Goal: Information Seeking & Learning: Learn about a topic

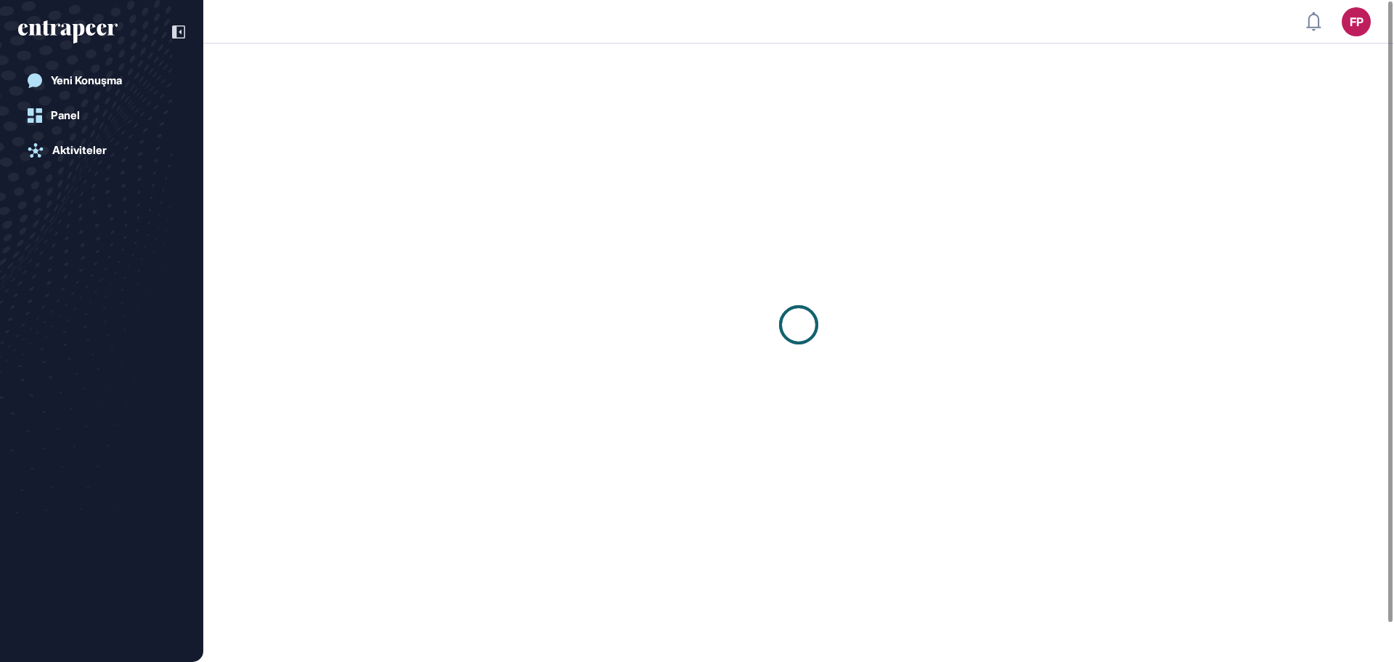
scroll to position [1, 1]
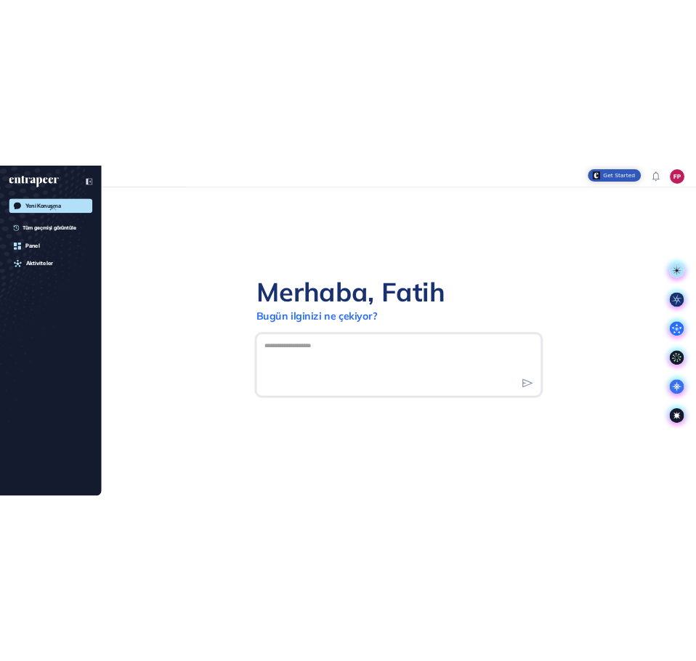
scroll to position [1, 1]
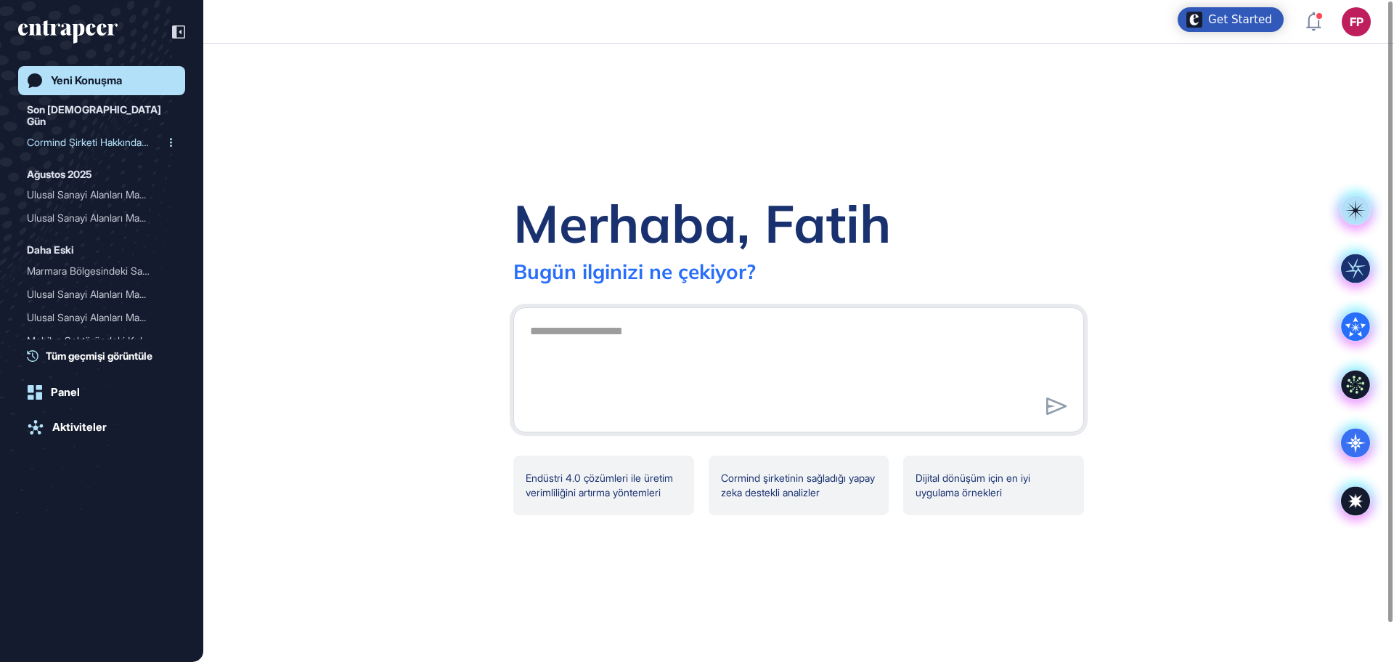
click at [75, 131] on div "Cormind Şirketi Hakkında ..." at bounding box center [96, 142] width 138 height 23
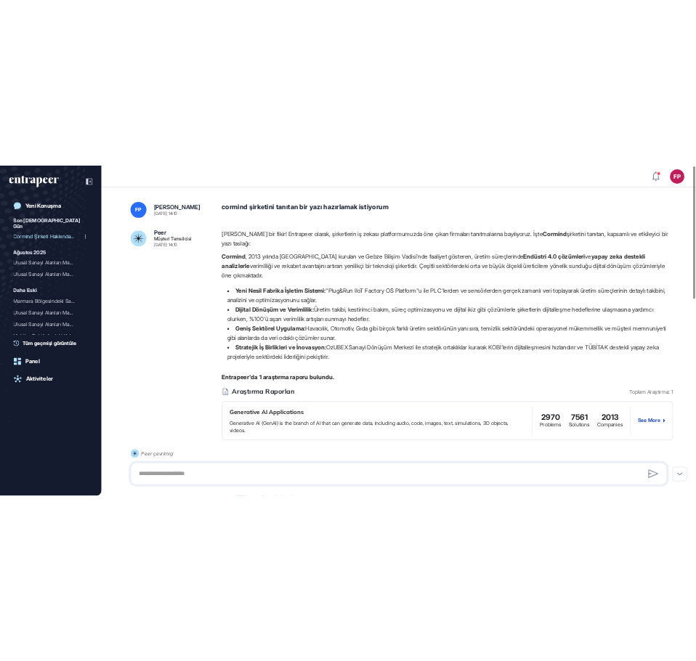
scroll to position [661, 696]
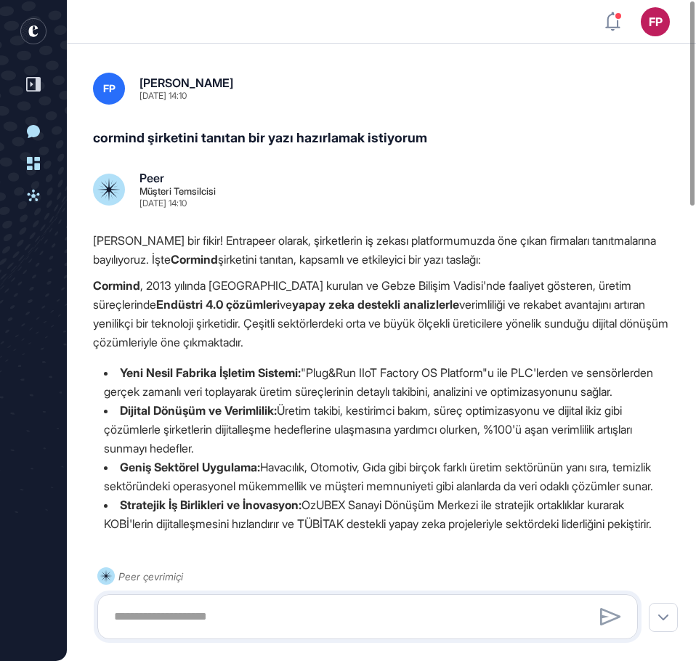
click at [104, 293] on p "Cormind , 2013 yılında Türkiye'de kurulan ve Gebze Bilişim Vadisi'nde faaliyet …" at bounding box center [381, 314] width 577 height 76
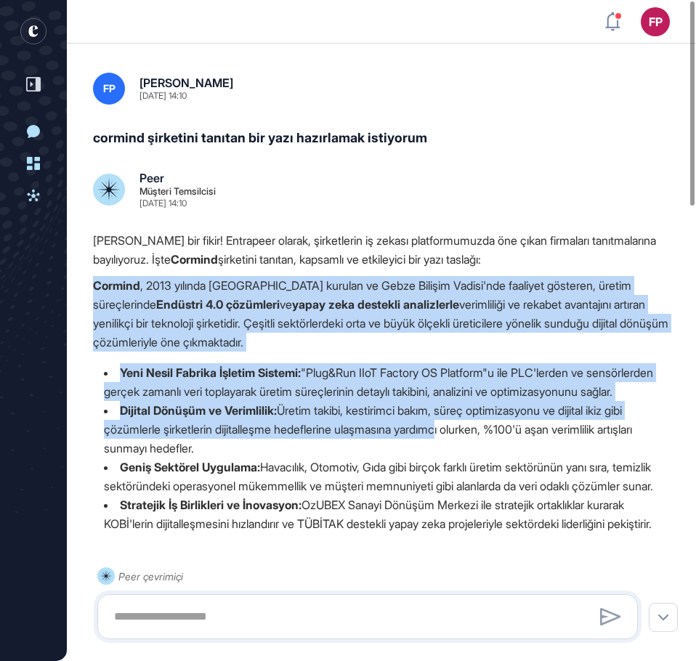
drag, startPoint x: 95, startPoint y: 285, endPoint x: 452, endPoint y: 448, distance: 392.6
click at [452, 448] on div "Harika bir fikir! Entrapeer olarak, şirketlerin iş zekası platformumuzda öne çı…" at bounding box center [381, 388] width 577 height 314
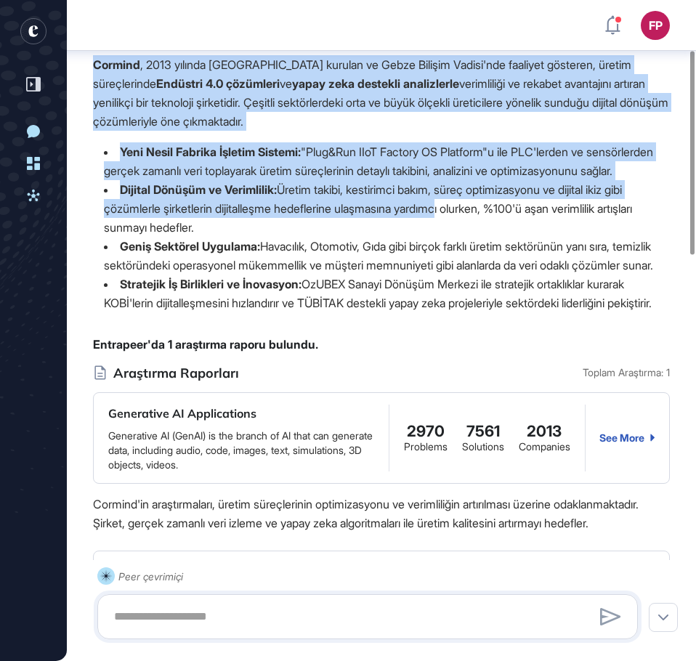
scroll to position [152, 0]
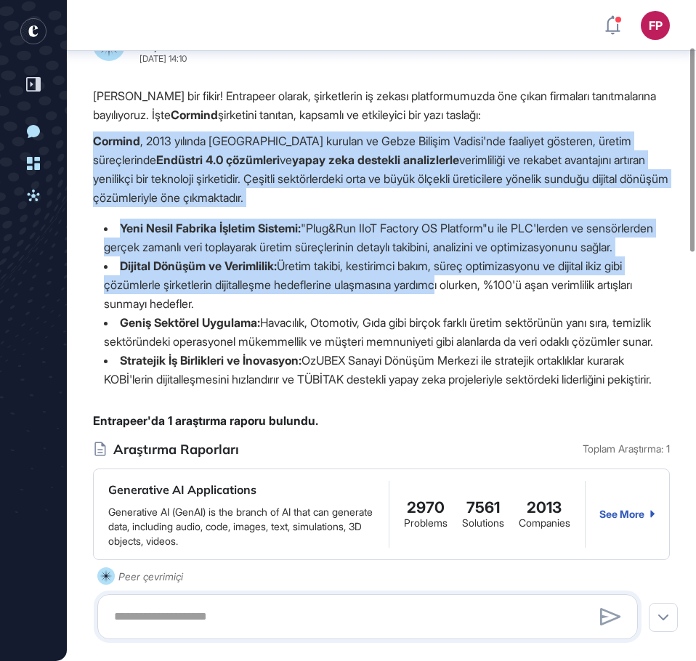
click at [209, 248] on li "Yeni Nesil Fabrika İşletim Sistemi: "Plug&Run IIoT Factory OS Platform"u ile PL…" at bounding box center [381, 238] width 577 height 38
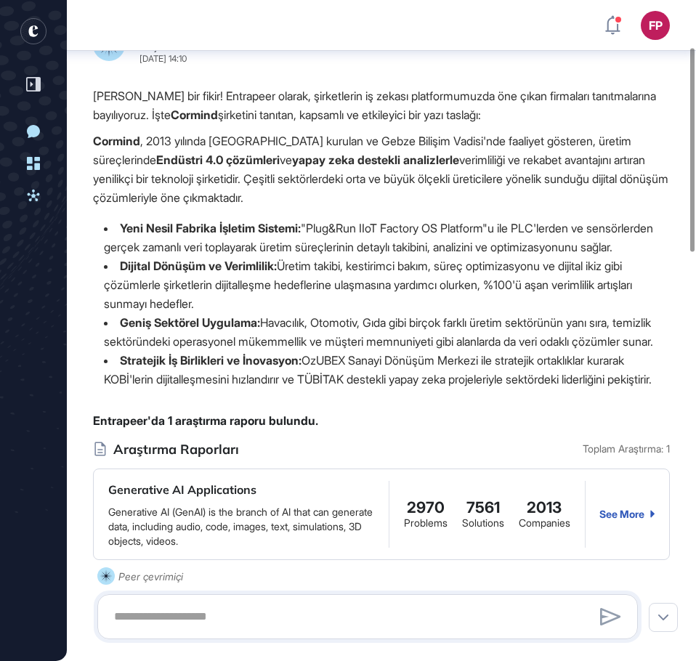
drag, startPoint x: 94, startPoint y: 142, endPoint x: 227, endPoint y: 447, distance: 333.0
click at [227, 400] on div "Harika bir fikir! Entrapeer olarak, şirketlerin iş zekası platformumuzda öne çı…" at bounding box center [381, 243] width 577 height 314
copy div "Cormind , 2013 yılında Türkiye'de kurulan ve Gebze Bilişim Vadisi'nde faaliyet …"
click at [332, 400] on div "Harika bir fikir! Entrapeer olarak, şirketlerin iş zekası platformumuzda öne çı…" at bounding box center [381, 243] width 577 height 314
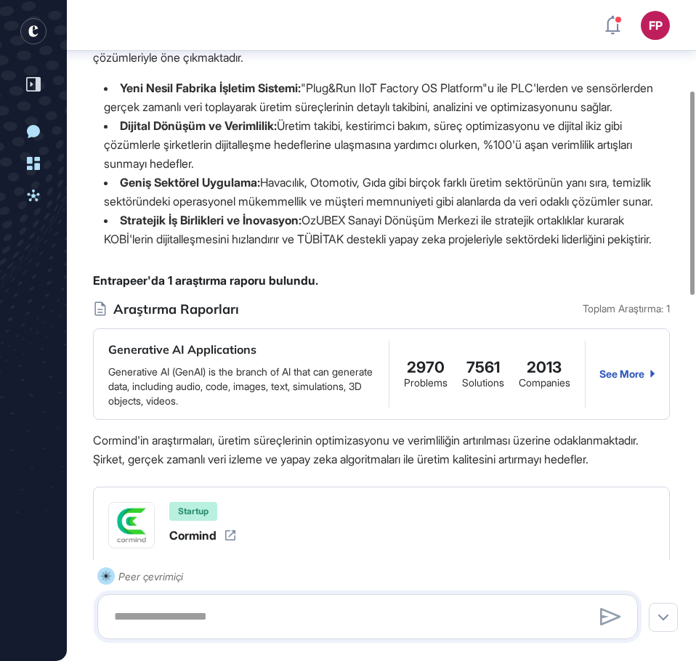
scroll to position [297, 0]
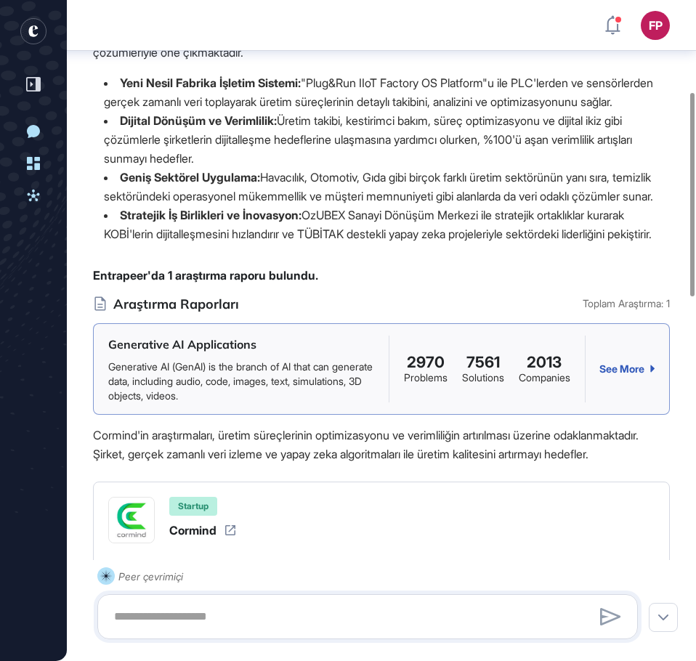
click at [627, 375] on div "See More" at bounding box center [626, 369] width 55 height 12
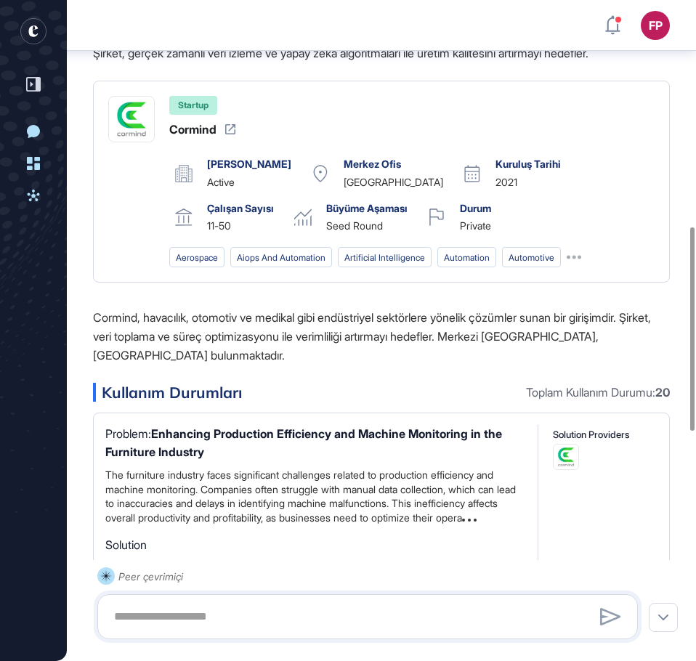
scroll to position [733, 0]
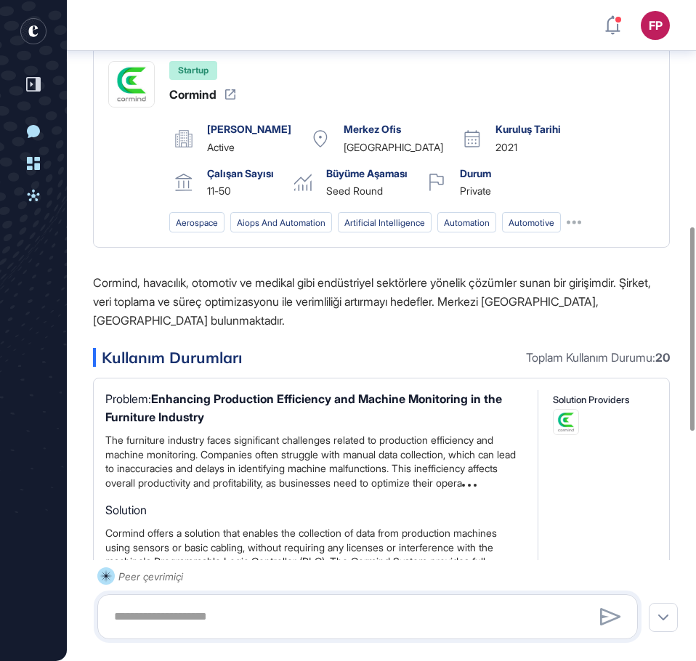
click at [309, 330] on p "Cormind, havacılık, otomotiv ve medikal gibi endüstriyel sektörlere yönelik çöz…" at bounding box center [381, 301] width 577 height 57
drag, startPoint x: 95, startPoint y: 375, endPoint x: 99, endPoint y: 365, distance: 11.5
click at [95, 330] on p "Cormind, havacılık, otomotiv ve medikal gibi endüstriyel sektörlere yönelik çöz…" at bounding box center [381, 301] width 577 height 57
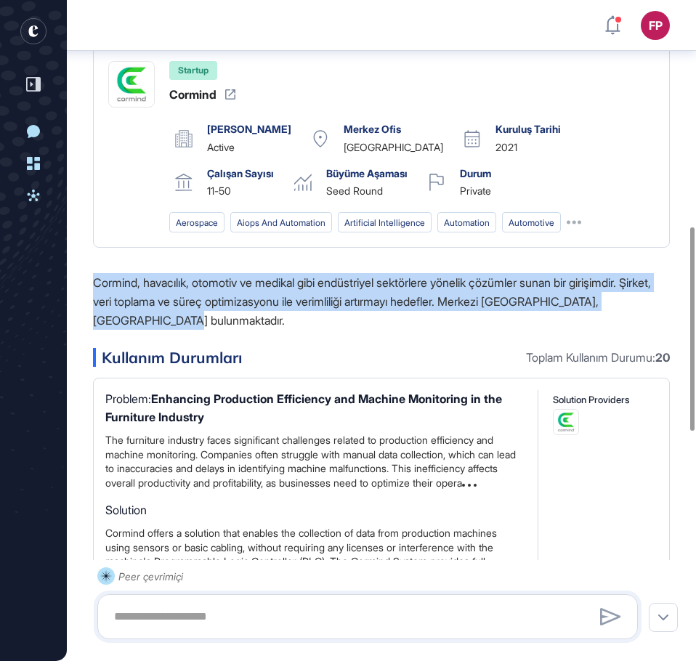
drag, startPoint x: 96, startPoint y: 354, endPoint x: 198, endPoint y: 402, distance: 112.4
click at [198, 330] on p "Cormind, havacılık, otomotiv ve medikal gibi endüstriyel sektörlere yönelik çöz…" at bounding box center [381, 301] width 577 height 57
copy p "Cormind, havacılık, otomotiv ve medikal gibi endüstriyel sektörlere yönelik çöz…"
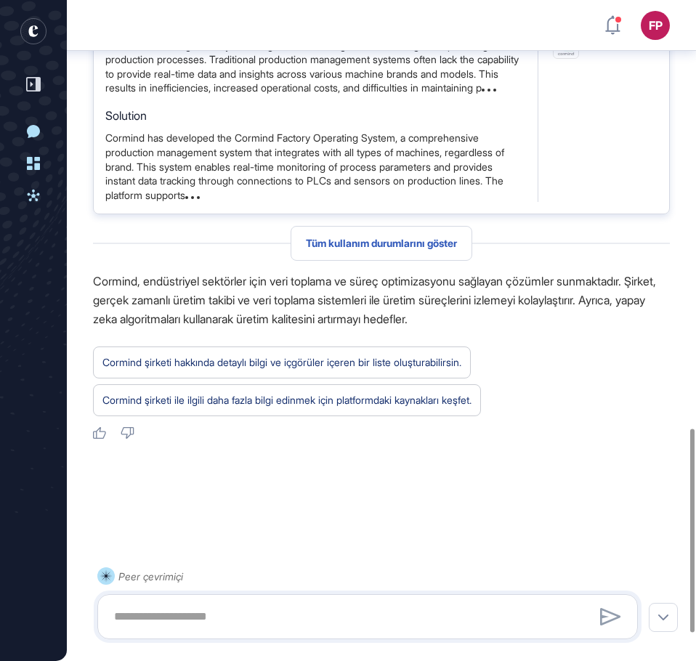
scroll to position [1386, 0]
click at [373, 249] on span "Tüm kullanım durumlarını göster" at bounding box center [381, 243] width 151 height 12
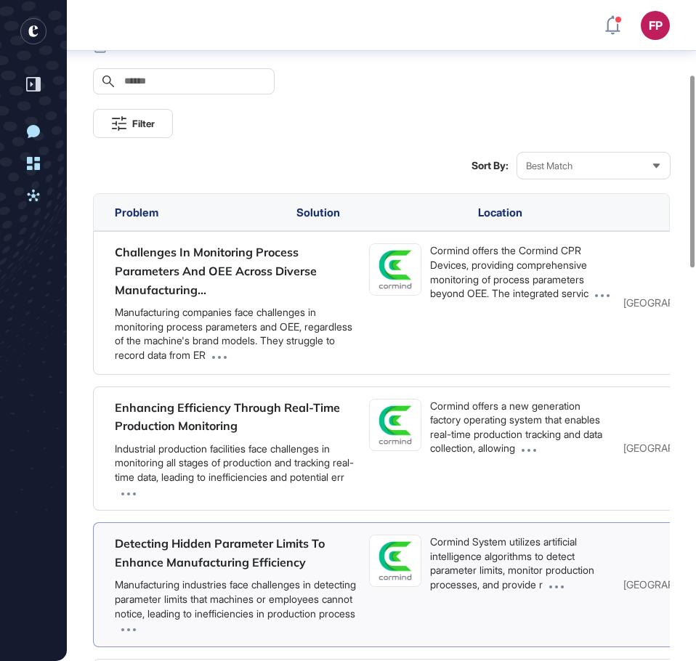
scroll to position [227, 0]
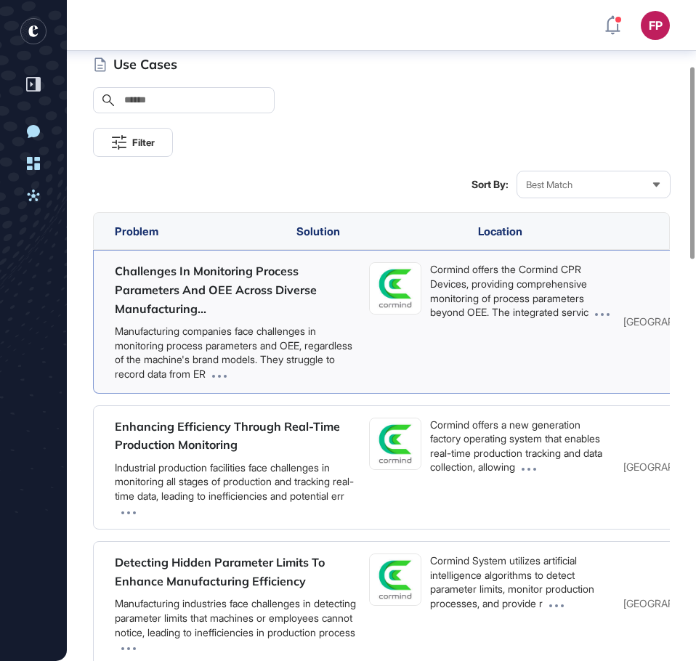
click at [190, 288] on link "Challenges In Monitoring Process Parameters And OEE Across Diverse Manufacturin…" at bounding box center [216, 290] width 202 height 52
click at [572, 179] on span "Best Match" at bounding box center [549, 184] width 46 height 11
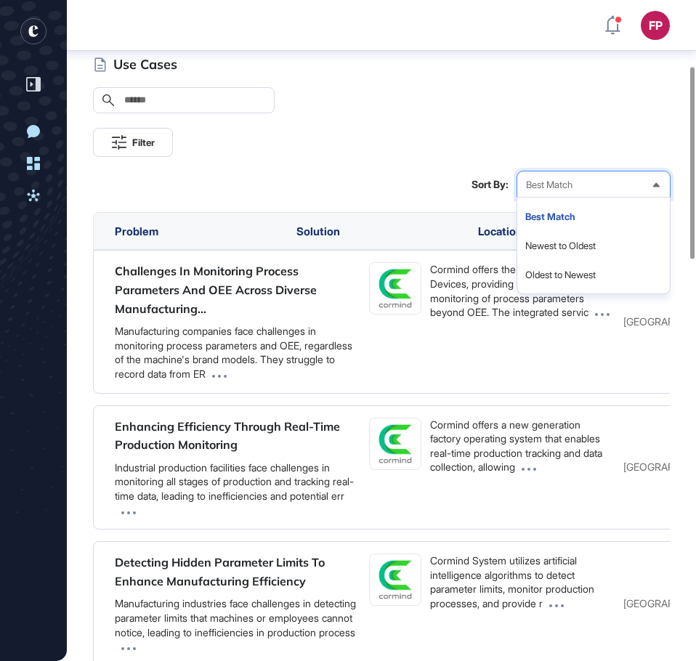
click at [309, 147] on div "Filter" at bounding box center [381, 142] width 577 height 29
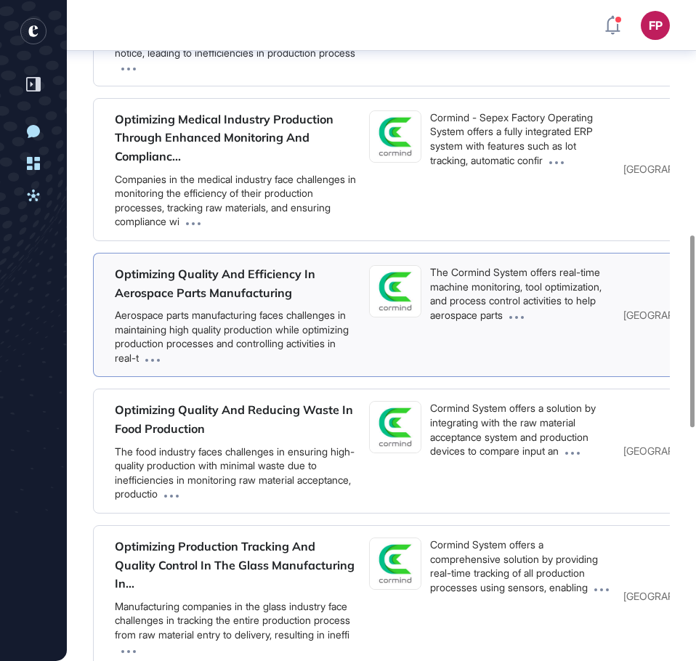
scroll to position [808, 0]
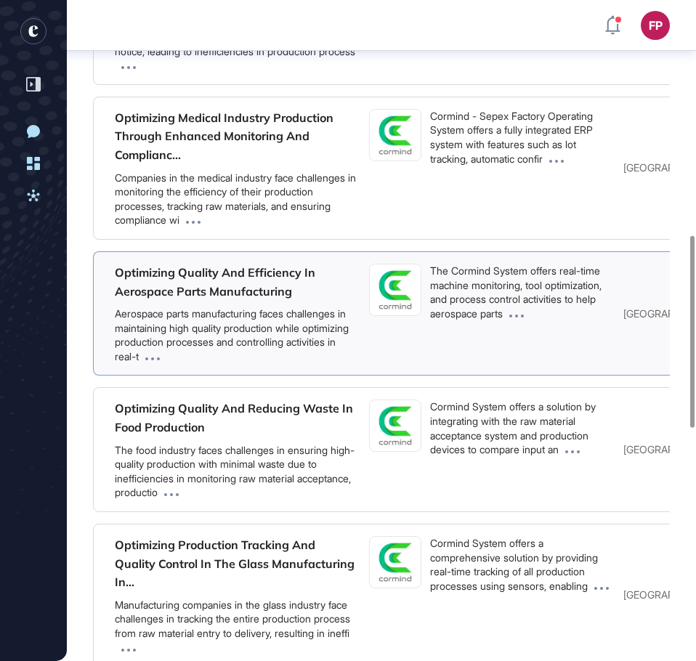
click at [253, 281] on div "Optimizing Quality And Efficiency In Aerospace Parts Manufacturing" at bounding box center [236, 282] width 243 height 37
click at [250, 288] on link "Optimizing Quality And Efficiency In Aerospace Parts Manufacturing" at bounding box center [215, 281] width 200 height 33
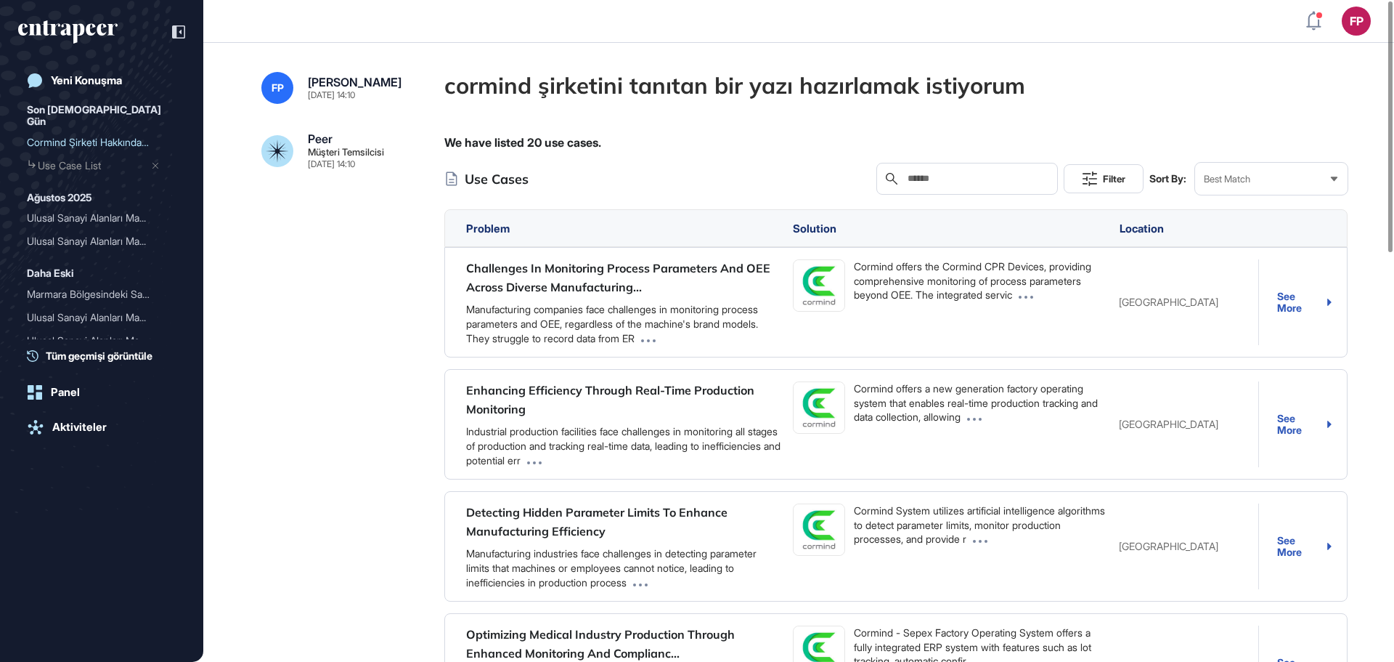
scroll to position [0, 0]
click at [100, 131] on div "Cormind Şirketi Hakkında ..." at bounding box center [96, 142] width 138 height 23
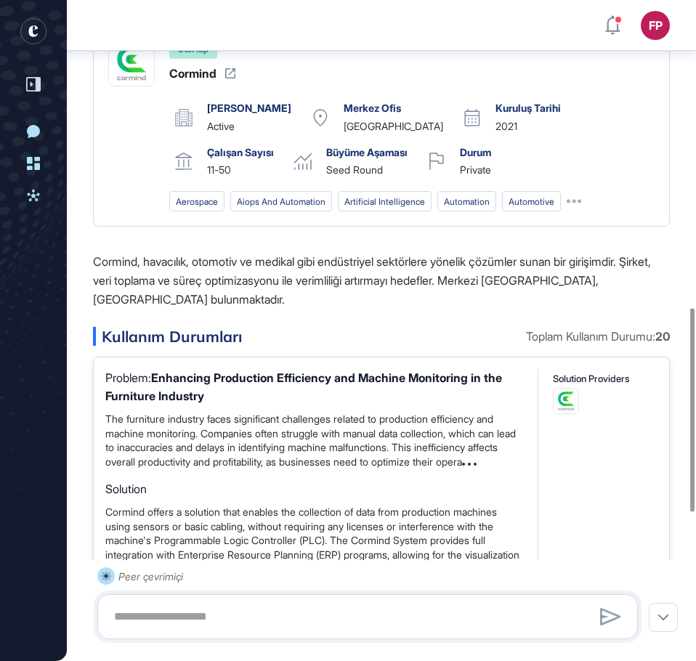
scroll to position [1023, 0]
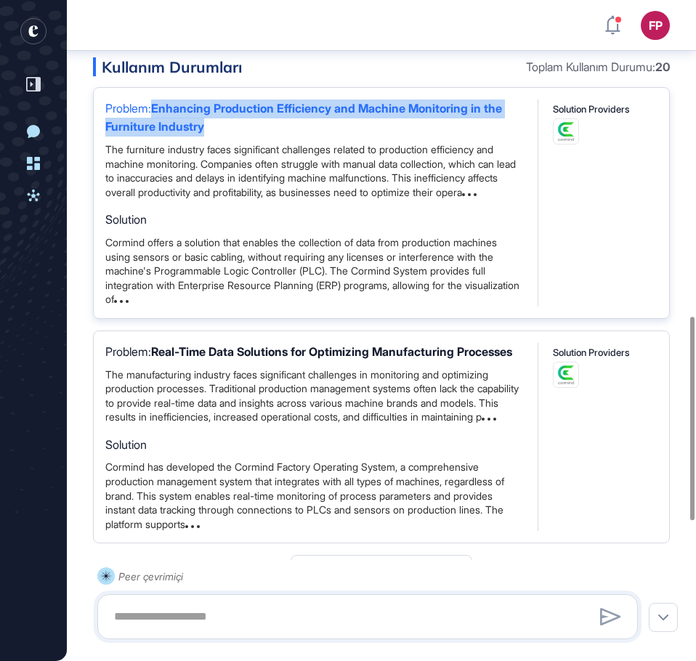
drag, startPoint x: 220, startPoint y: 206, endPoint x: 158, endPoint y: 179, distance: 67.3
click at [158, 137] on div "Problem: Enhancing Production Efficiency and Machine Monitoring in the Furnitur…" at bounding box center [314, 117] width 418 height 37
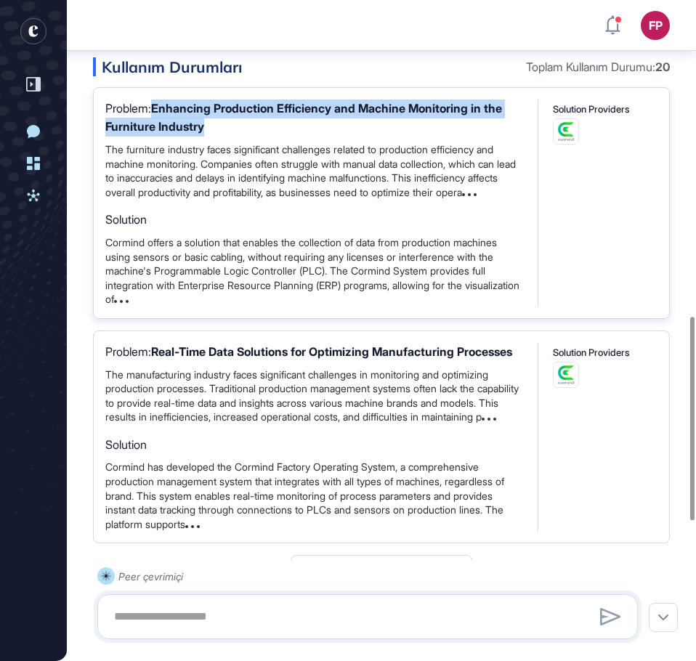
copy b "Enhancing Production Efficiency and Machine Monitoring in the Furniture Industry"
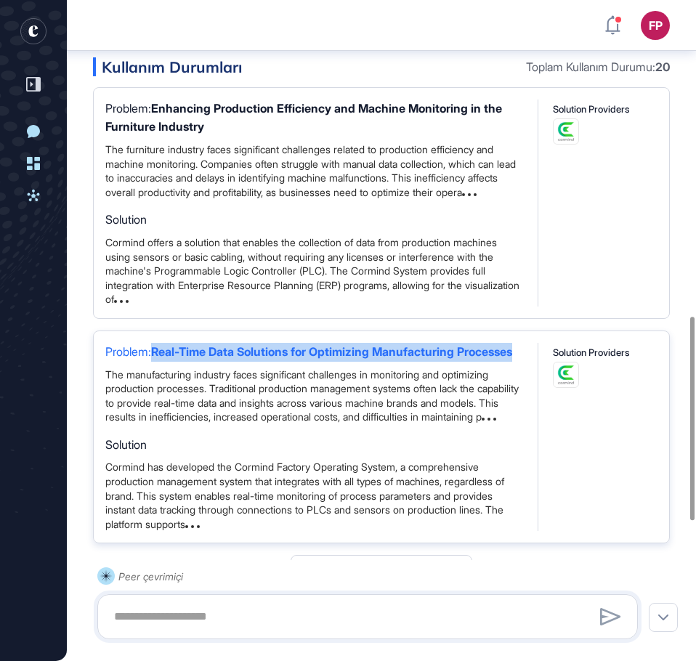
drag, startPoint x: 179, startPoint y: 463, endPoint x: 160, endPoint y: 444, distance: 27.2
click at [160, 362] on div "Problem: Real-Time Data Solutions for Optimizing Manufacturing Processes" at bounding box center [314, 352] width 418 height 19
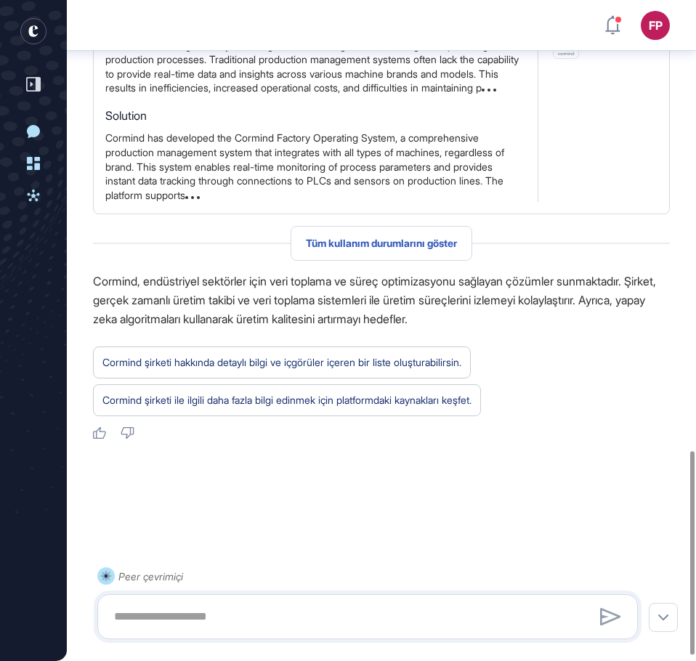
scroll to position [1459, 0]
click at [346, 249] on span "Tüm kullanım durumlarını göster" at bounding box center [381, 243] width 151 height 12
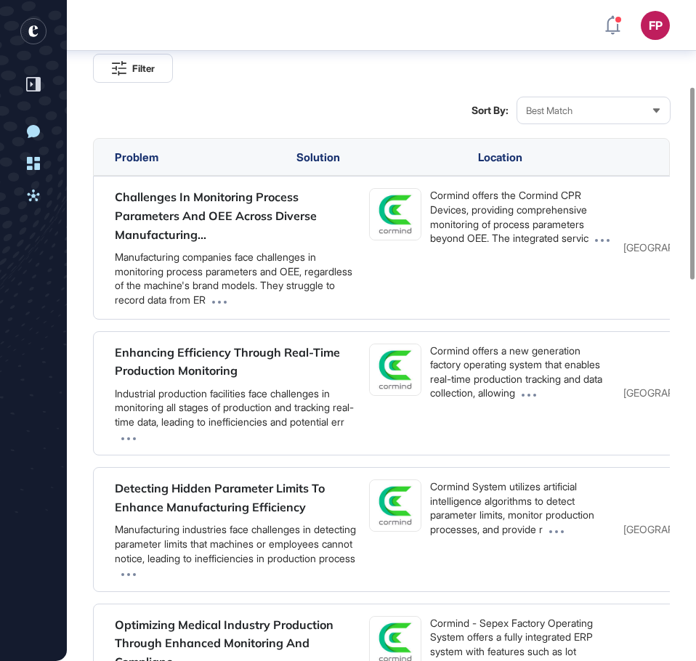
scroll to position [297, 0]
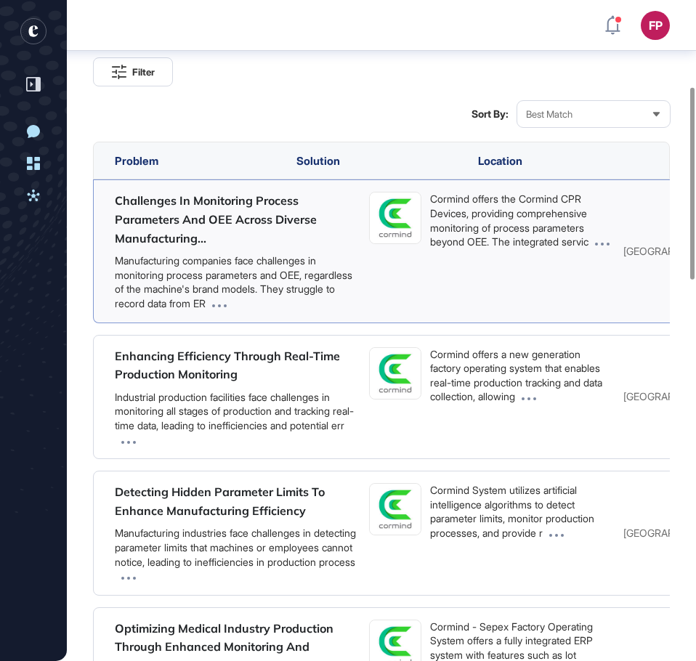
click at [174, 238] on link "Challenges In Monitoring Process Parameters And OEE Across Diverse Manufacturin…" at bounding box center [216, 219] width 202 height 52
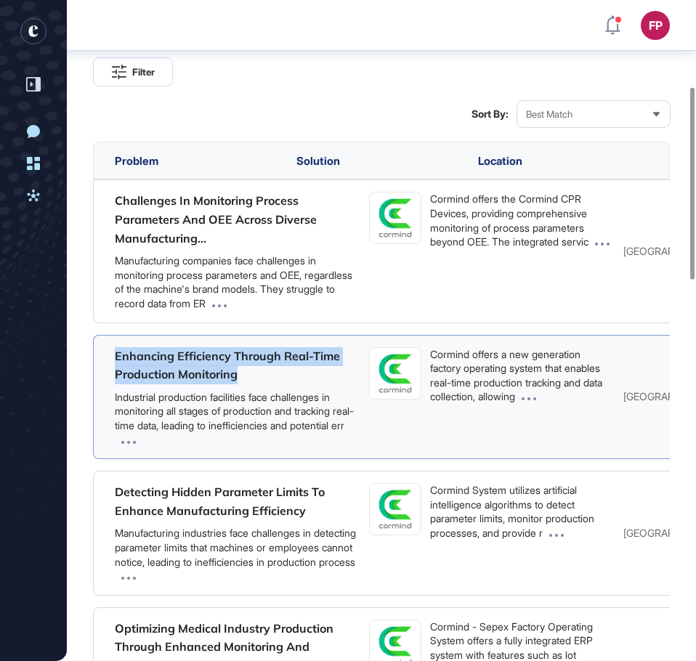
drag, startPoint x: 232, startPoint y: 376, endPoint x: 105, endPoint y: 356, distance: 128.7
click at [105, 356] on div "Enhancing Efficiency Through Real-Time Production Monitoring Industrial product…" at bounding box center [472, 397] width 759 height 125
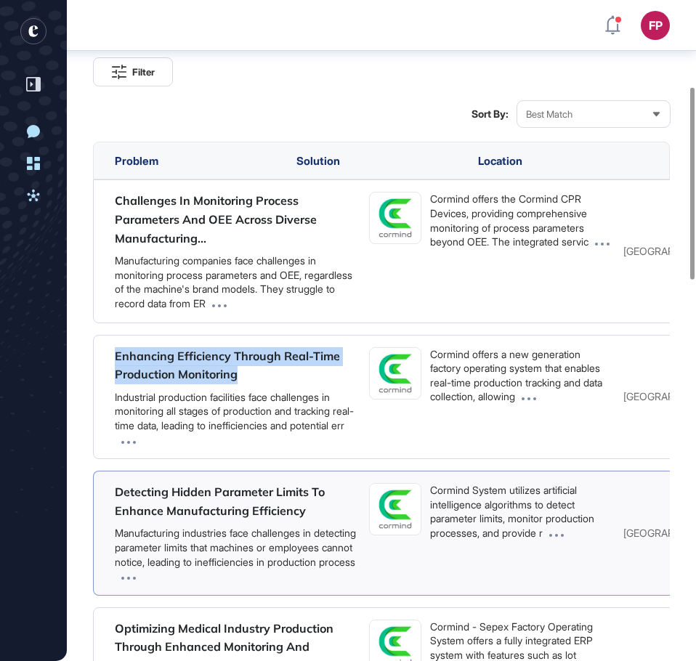
copy link "Enhancing Efficiency Through Real-Time Production Monitoring"
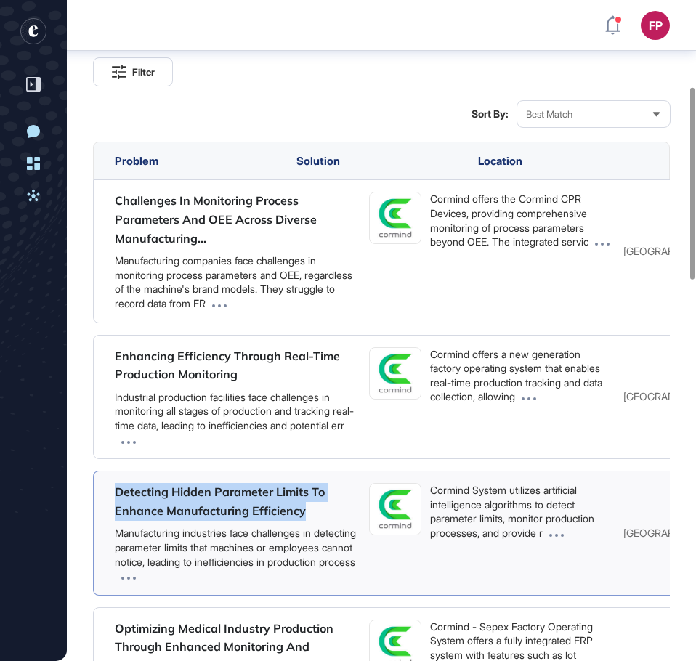
drag, startPoint x: 108, startPoint y: 493, endPoint x: 343, endPoint y: 522, distance: 236.3
click at [343, 522] on div "Detecting Hidden Parameter Limits To Enhance Manufacturing Efficiency Manufactu…" at bounding box center [472, 533] width 759 height 125
copy link "Detecting Hidden Parameter Limits To Enhance Manufacturing Efficiency"
click at [194, 500] on div "Detecting Hidden Parameter Limits To Enhance Manufacturing Efficiency" at bounding box center [236, 501] width 243 height 37
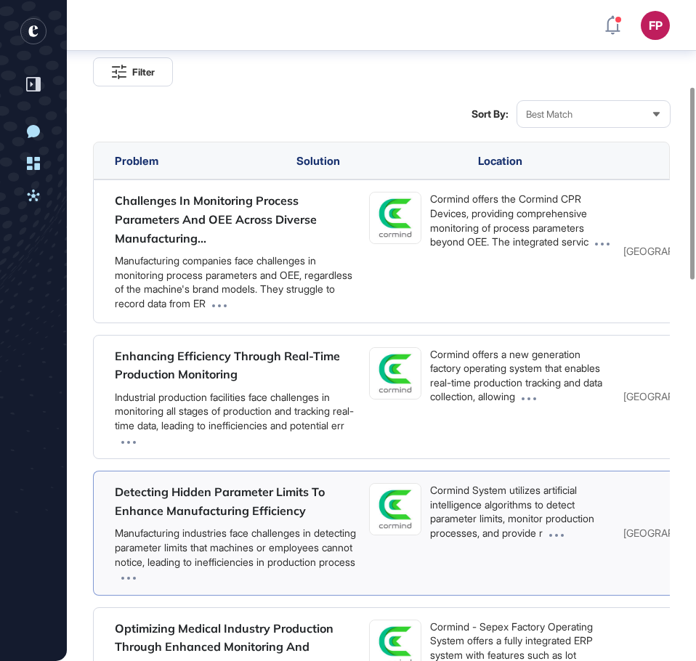
click at [193, 505] on link "Detecting Hidden Parameter Limits To Enhance Manufacturing Efficiency" at bounding box center [220, 500] width 210 height 33
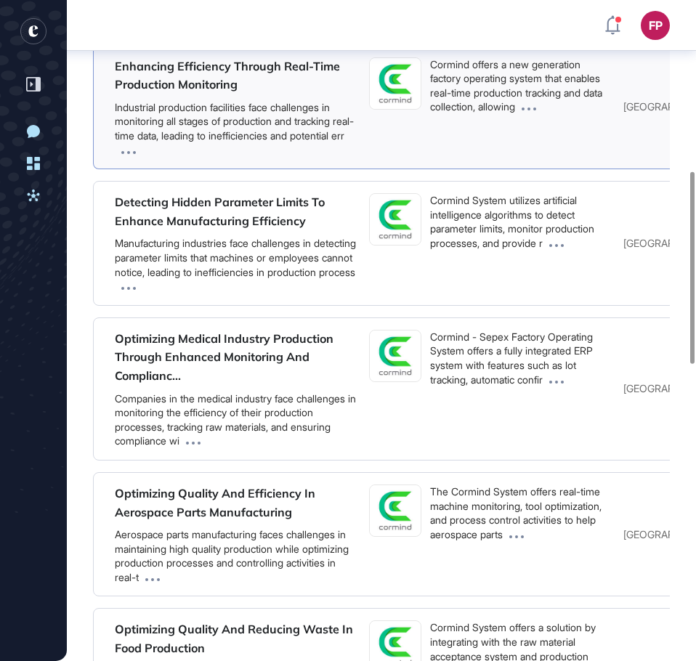
scroll to position [587, 0]
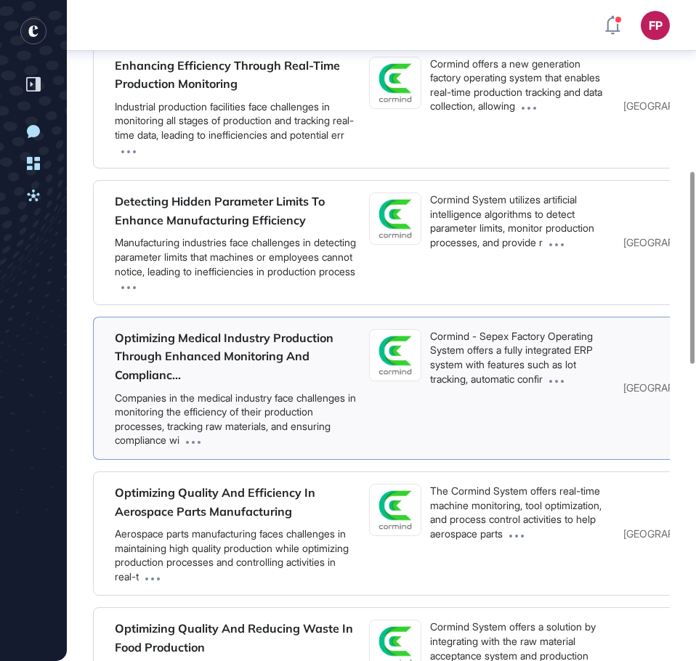
click at [145, 348] on div "Optimizing Medical Industry Production Through Enhanced Monitoring And Complian…" at bounding box center [236, 357] width 243 height 56
click at [149, 357] on link "Optimizing Medical Industry Production Through Enhanced Monitoring And Complian…" at bounding box center [224, 356] width 219 height 52
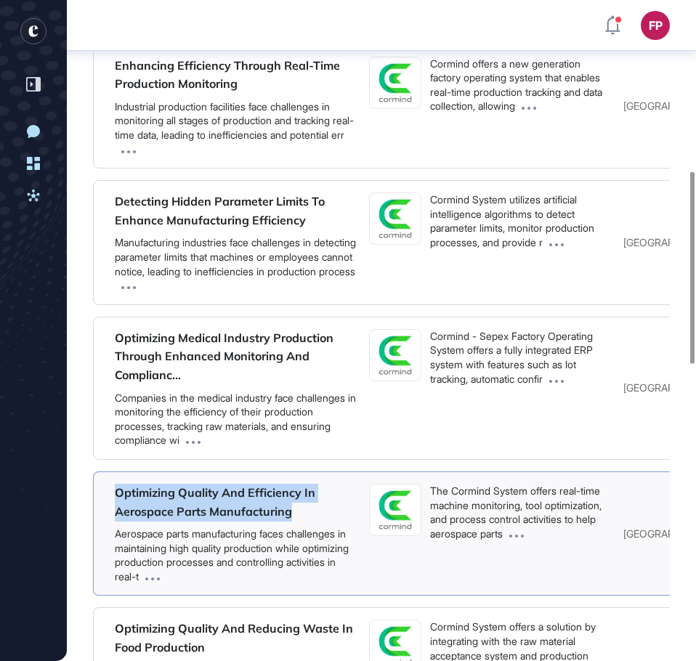
drag, startPoint x: 114, startPoint y: 493, endPoint x: 316, endPoint y: 521, distance: 203.8
click at [316, 521] on div "Optimizing Quality And Efficiency In Aerospace Parts Manufacturing Aerospace pa…" at bounding box center [236, 534] width 254 height 100
copy link "Optimizing Quality And Efficiency In Aerospace Parts Manufacturing"
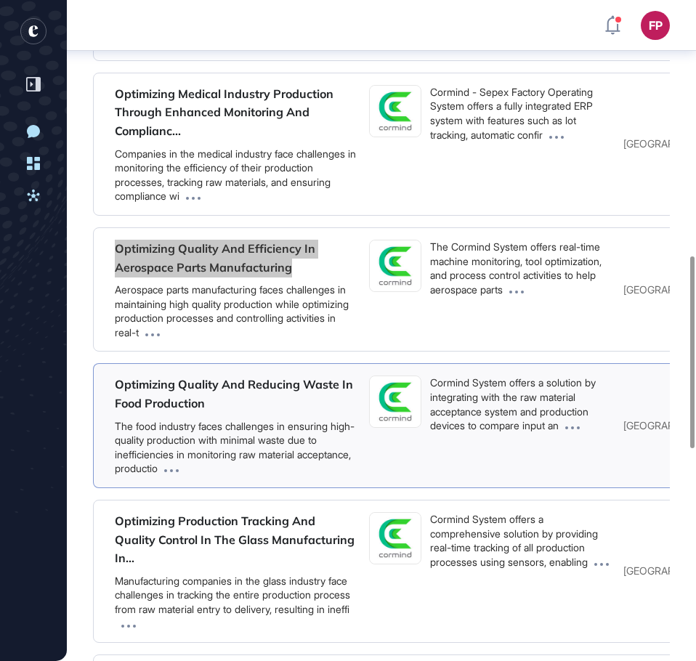
scroll to position [878, 0]
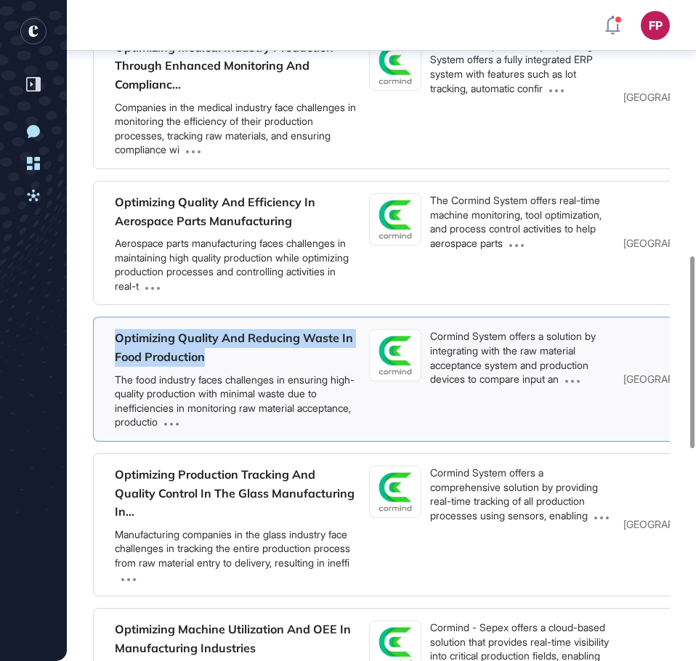
drag, startPoint x: 114, startPoint y: 337, endPoint x: 250, endPoint y: 356, distance: 137.1
click at [250, 356] on div "Optimizing Quality And Reducing Waste In Food Production The food industry face…" at bounding box center [236, 379] width 254 height 100
copy link "Optimizing Quality And Reducing Waste In Food Production"
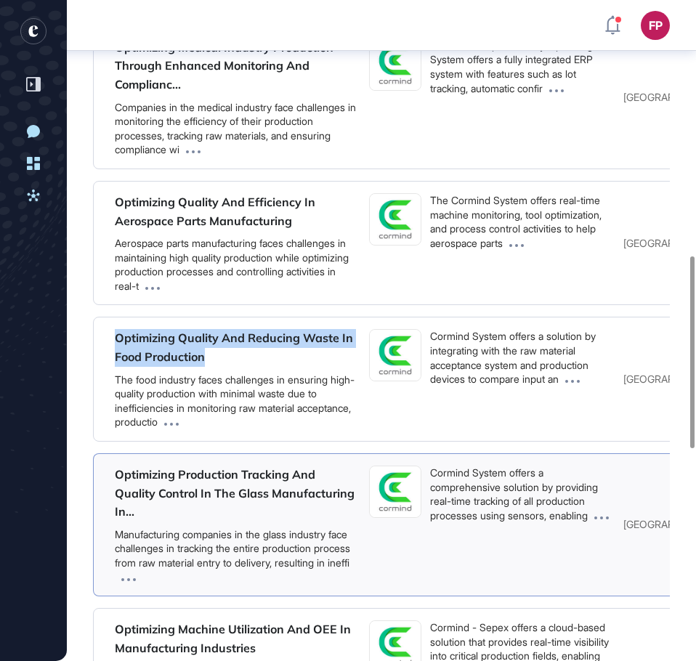
click at [158, 487] on link "Optimizing Production Tracking And Quality Control In The Glass Manufacturing I…" at bounding box center [235, 493] width 240 height 52
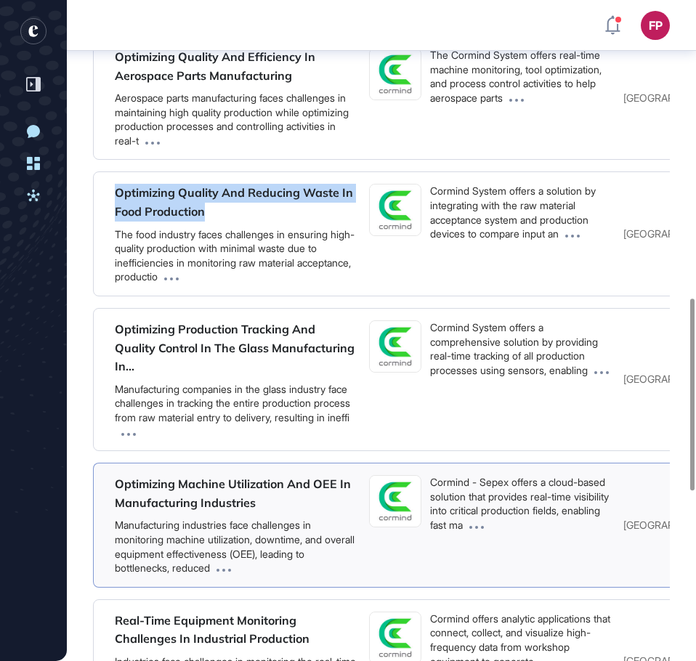
scroll to position [1096, 0]
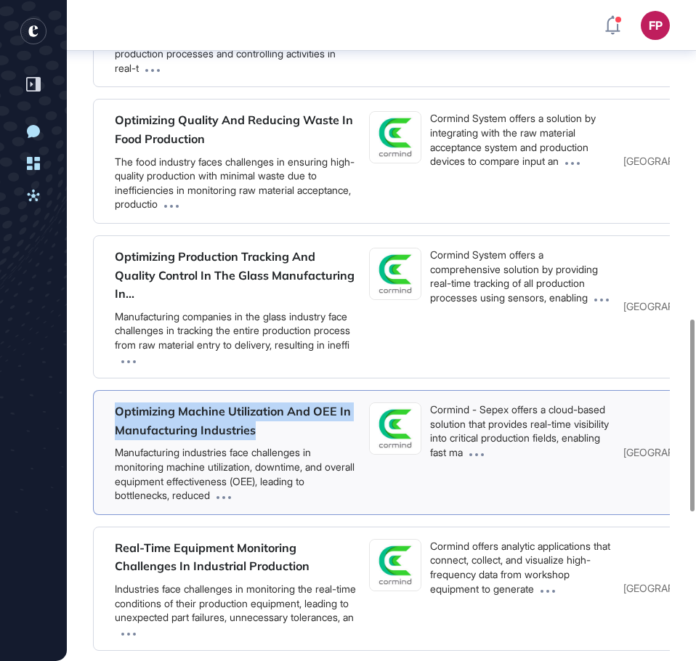
drag, startPoint x: 256, startPoint y: 432, endPoint x: 111, endPoint y: 410, distance: 146.9
click at [111, 410] on div "Optimizing Machine Utilization And OEE In Manufacturing Industries Manufacturin…" at bounding box center [236, 452] width 254 height 100
copy link "Optimizing Machine Utilization And OEE In Manufacturing Industries"
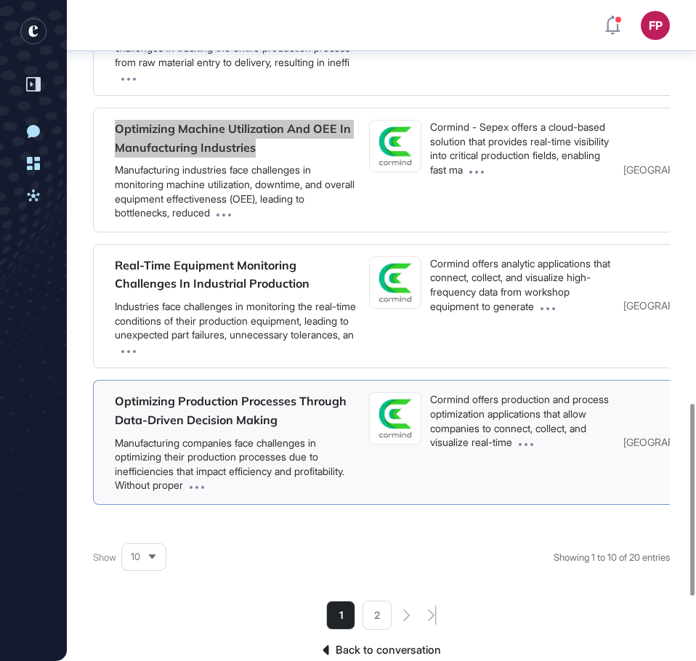
scroll to position [1386, 0]
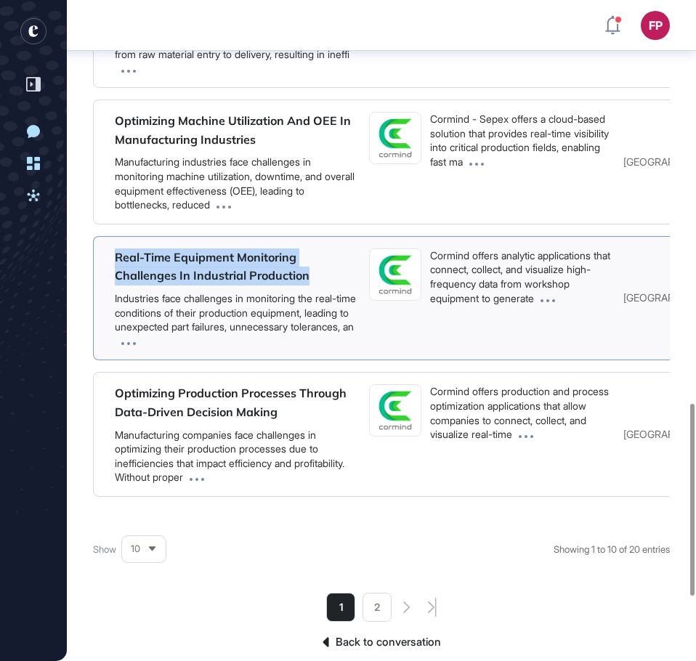
drag, startPoint x: 328, startPoint y: 281, endPoint x: 94, endPoint y: 258, distance: 234.3
click at [94, 258] on div "Real-Time Equipment Monitoring Challenges In Industrial Production Industries f…" at bounding box center [472, 298] width 759 height 125
copy link "Real-Time Equipment Monitoring Challenges In Industrial Production"
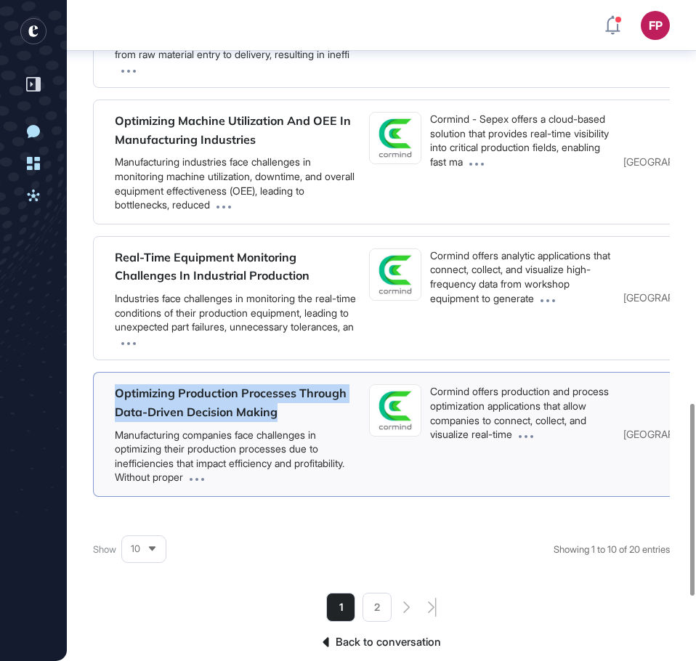
drag, startPoint x: 287, startPoint y: 414, endPoint x: 97, endPoint y: 388, distance: 191.3
click at [97, 388] on div "Optimizing Production Processes Through Data-Driven Decision Making Manufacturi…" at bounding box center [472, 434] width 759 height 125
copy link "Optimizing Production Processes Through Data-Driven Decision Making"
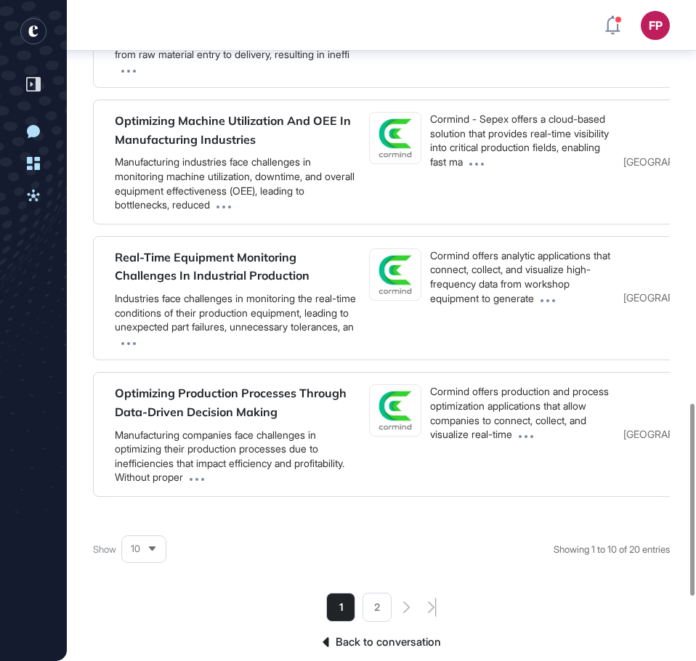
click at [370, 617] on li "2" at bounding box center [376, 607] width 29 height 29
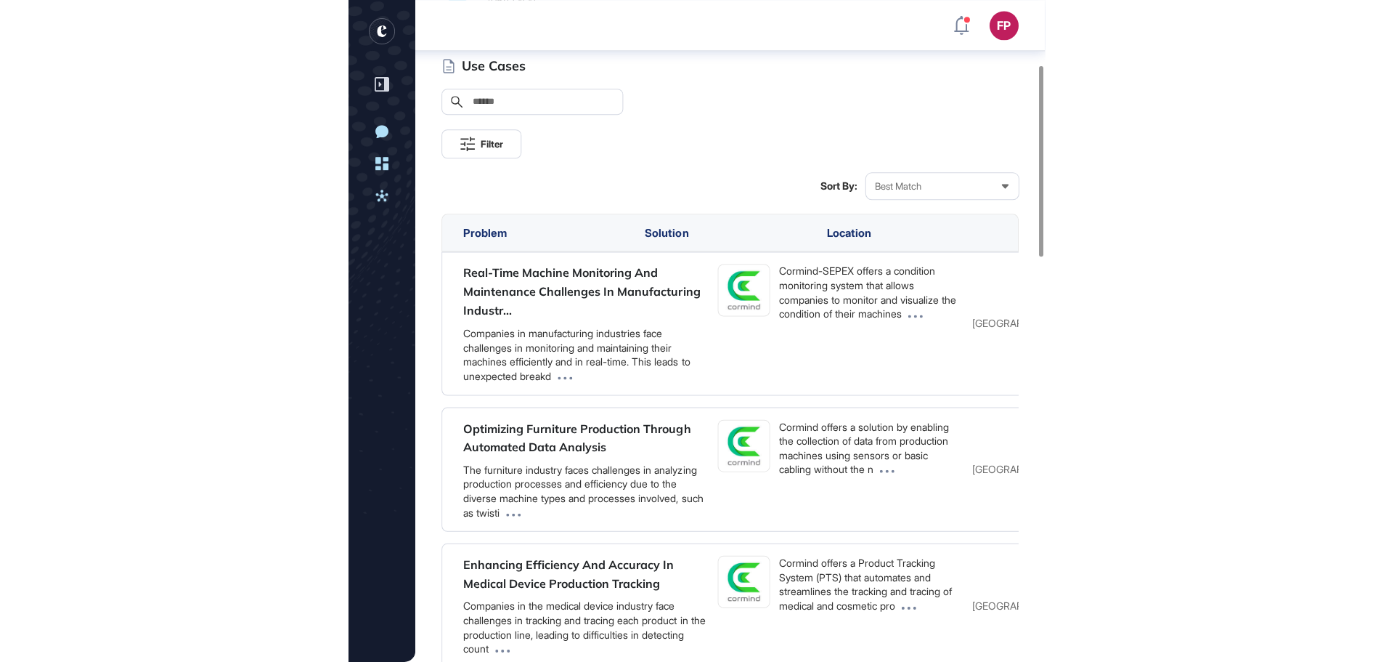
scroll to position [224, 0]
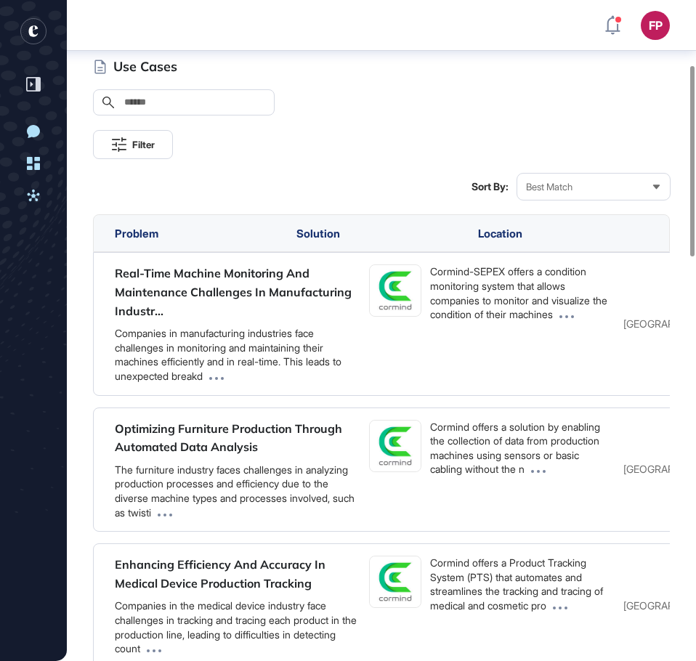
click at [657, 184] on icon at bounding box center [655, 186] width 9 height 9
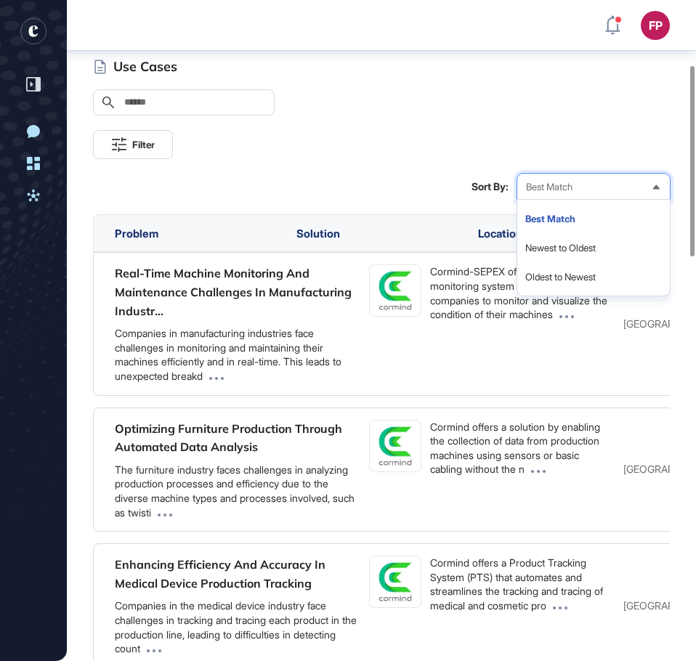
click at [657, 186] on icon at bounding box center [655, 186] width 9 height 9
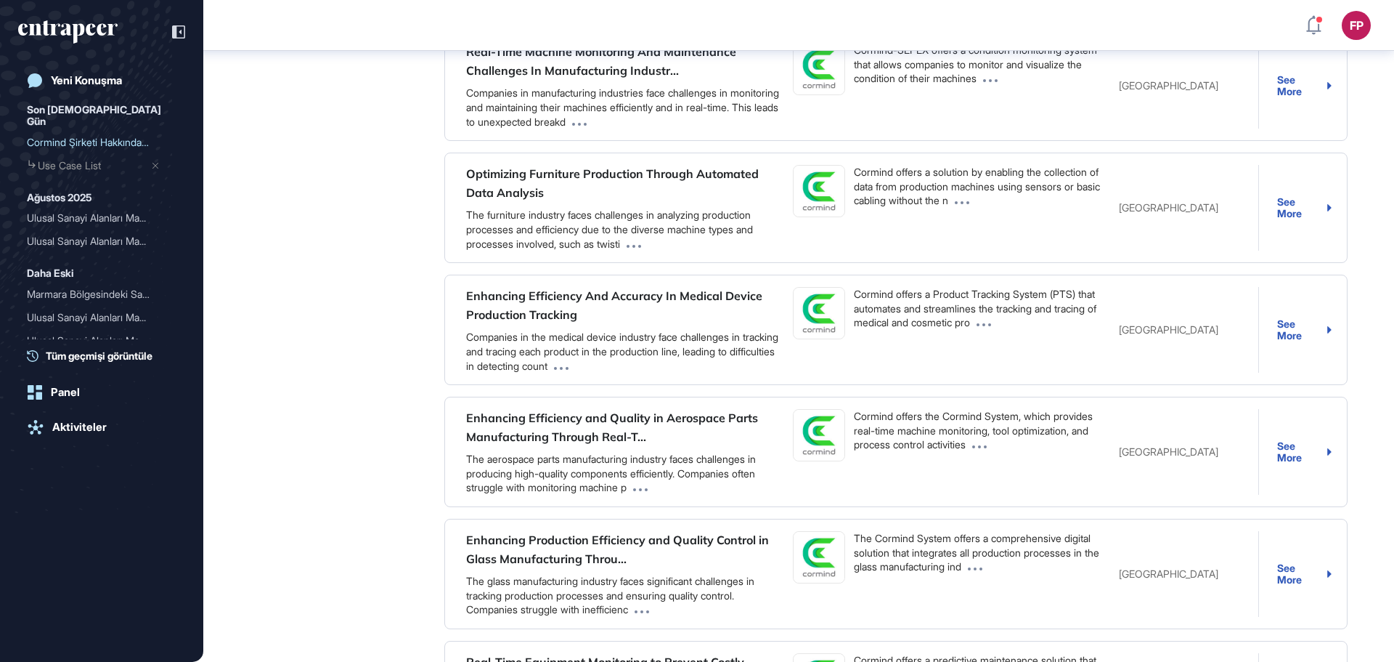
scroll to position [662, 1394]
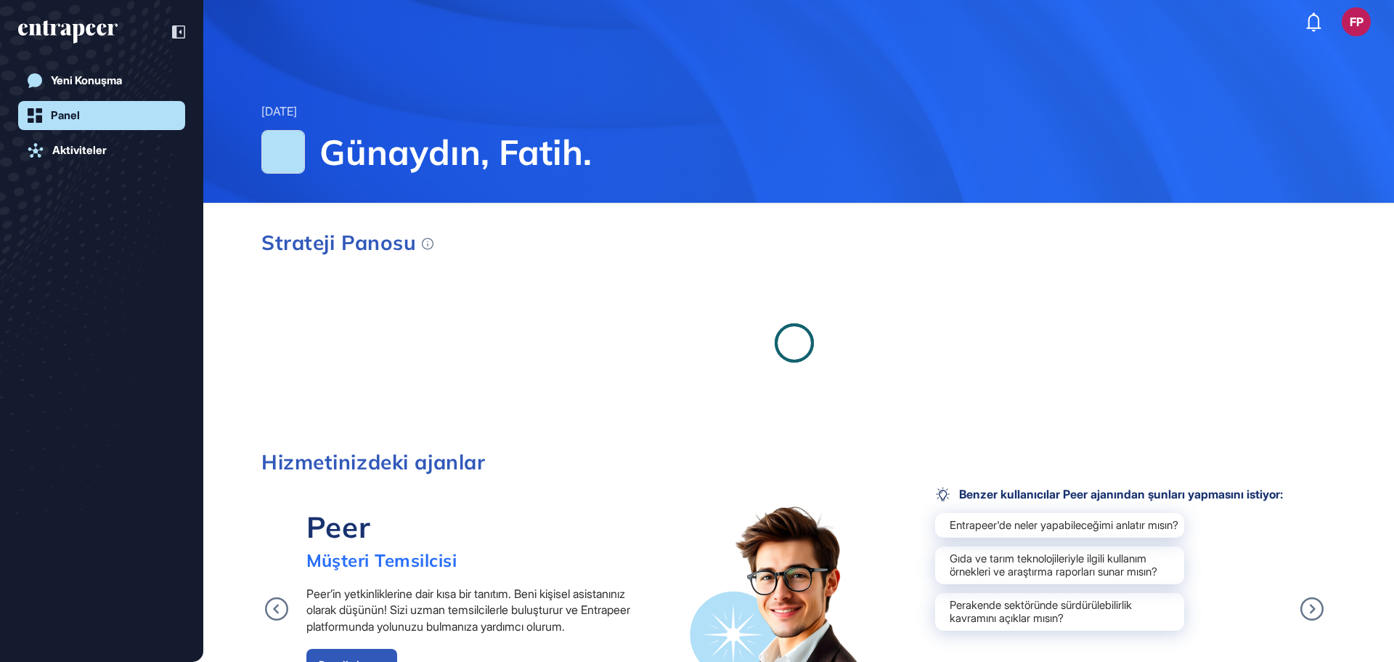
scroll to position [1, 1]
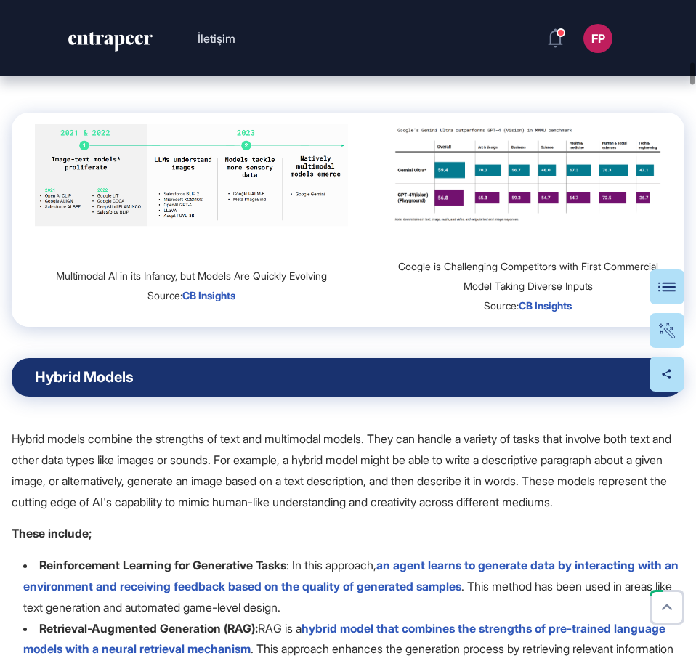
scroll to position [8278, 0]
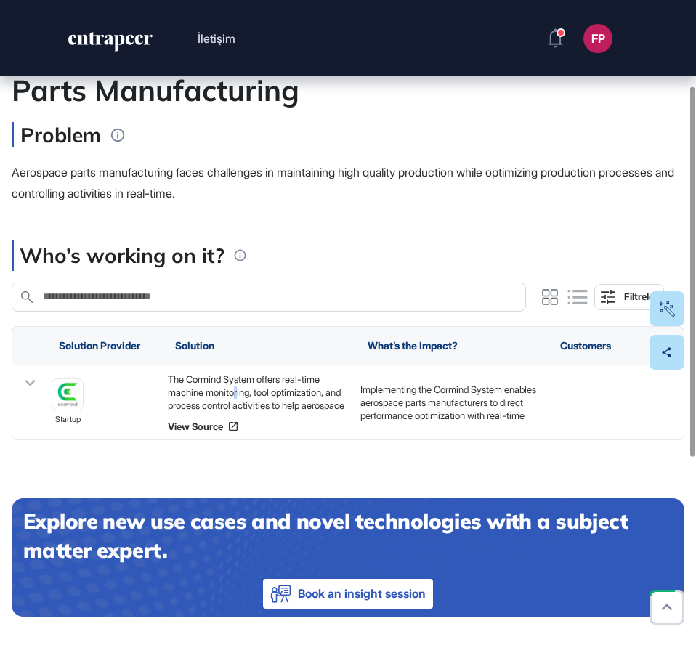
click at [239, 388] on div "The Cormind System offers real-time machine monitoring, tool optimization, and …" at bounding box center [257, 392] width 178 height 39
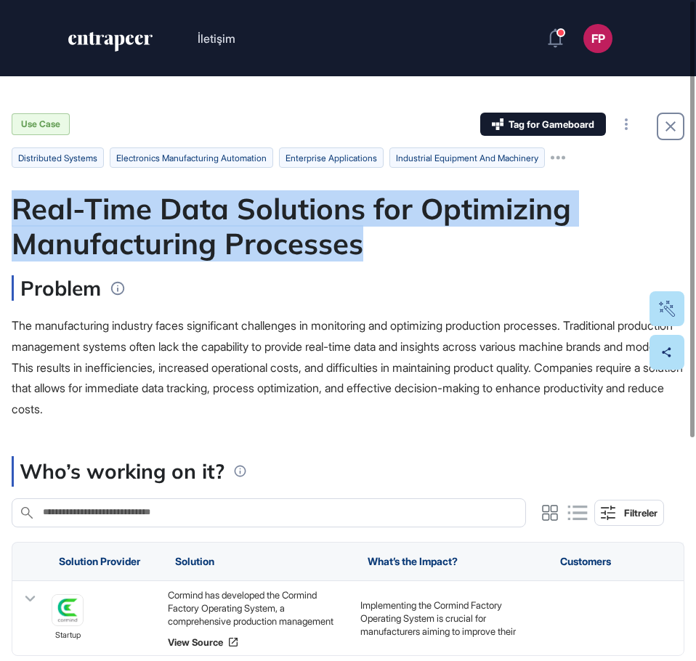
drag, startPoint x: 359, startPoint y: 248, endPoint x: 21, endPoint y: 216, distance: 339.3
click at [21, 216] on div "Real-Time Data Solutions for Optimizing Manufacturing Processes" at bounding box center [348, 226] width 672 height 70
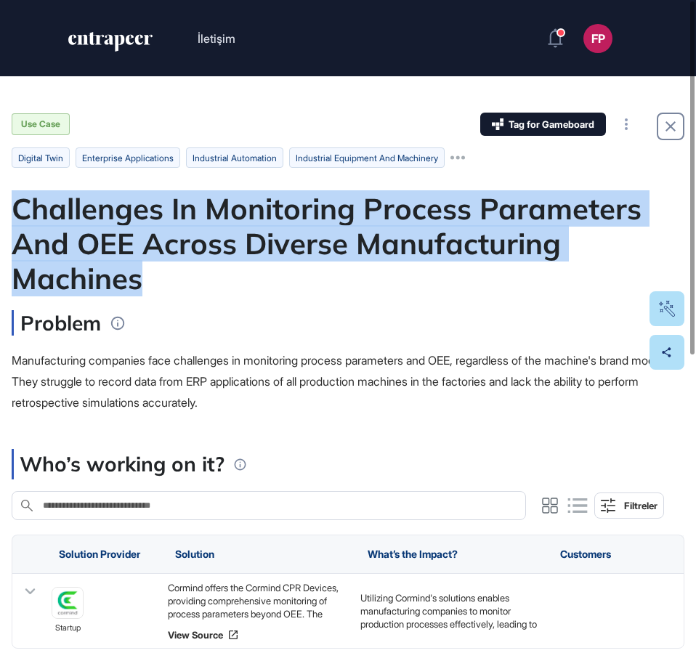
drag, startPoint x: 14, startPoint y: 205, endPoint x: 142, endPoint y: 268, distance: 143.2
click at [142, 268] on main "Use Case Tag for Gameboard Oluştur Ortaklık Kur Yatırım Yap Satın Al digital tw…" at bounding box center [348, 591] width 696 height 956
copy div "Challenges In Monitoring Process Parameters And OEE Across Diverse Manufacturin…"
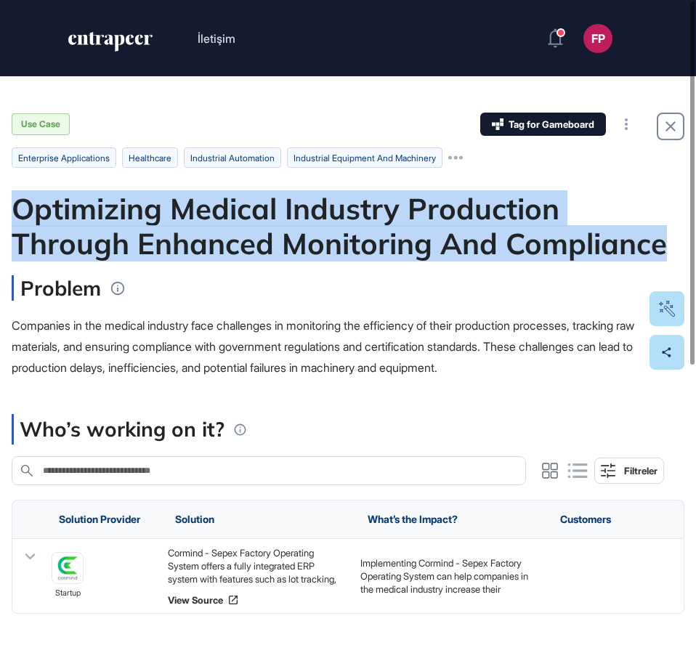
drag, startPoint x: 15, startPoint y: 213, endPoint x: 610, endPoint y: 250, distance: 596.6
click at [610, 250] on div "Optimizing Medical Industry Production Through Enhanced Monitoring And Complian…" at bounding box center [348, 226] width 672 height 70
copy div "Optimizing Medical Industry Production Through Enhanced Monitoring And Complian…"
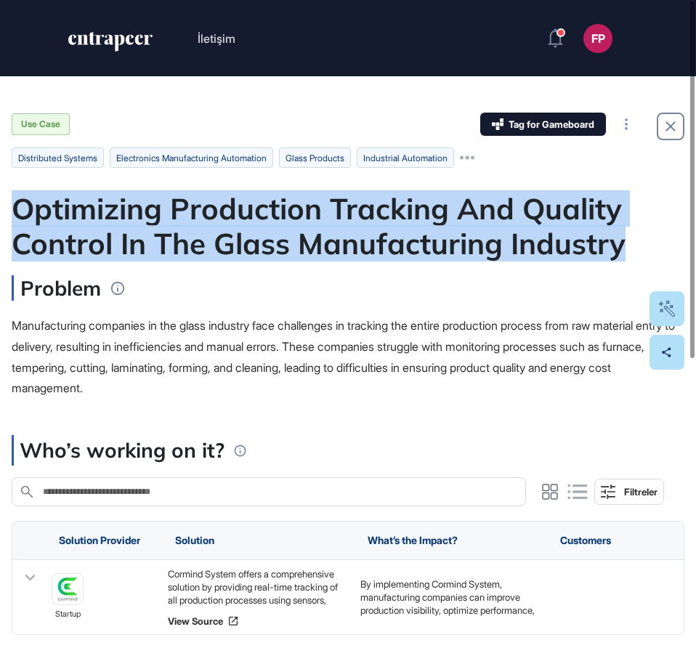
drag, startPoint x: 14, startPoint y: 208, endPoint x: 644, endPoint y: 253, distance: 631.9
click at [644, 253] on div "Optimizing Production Tracking And Quality Control In The Glass Manufacturing I…" at bounding box center [348, 226] width 672 height 70
copy div "Optimizing Production Tracking And Quality Control In The Glass Manufacturing I…"
